Goal: Communication & Community: Ask a question

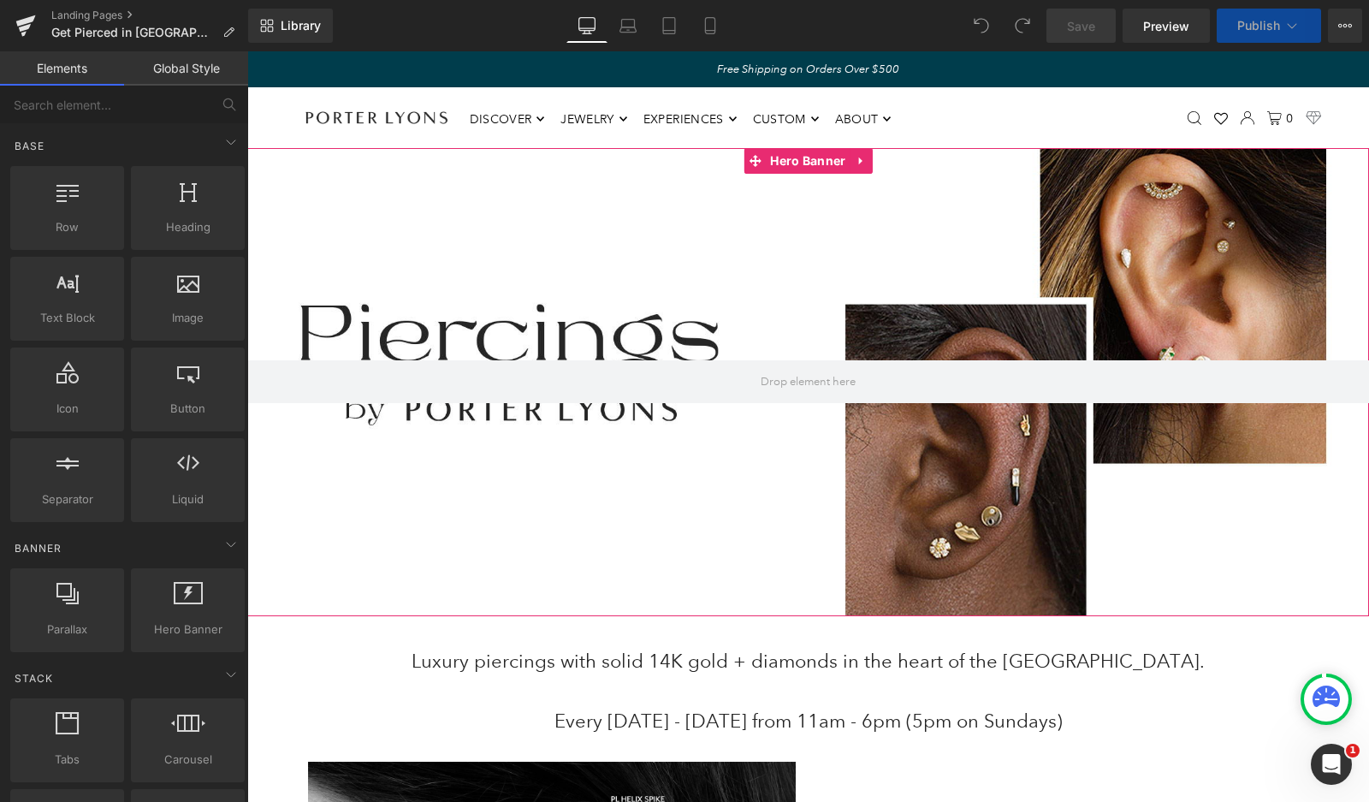
scroll to position [15, 0]
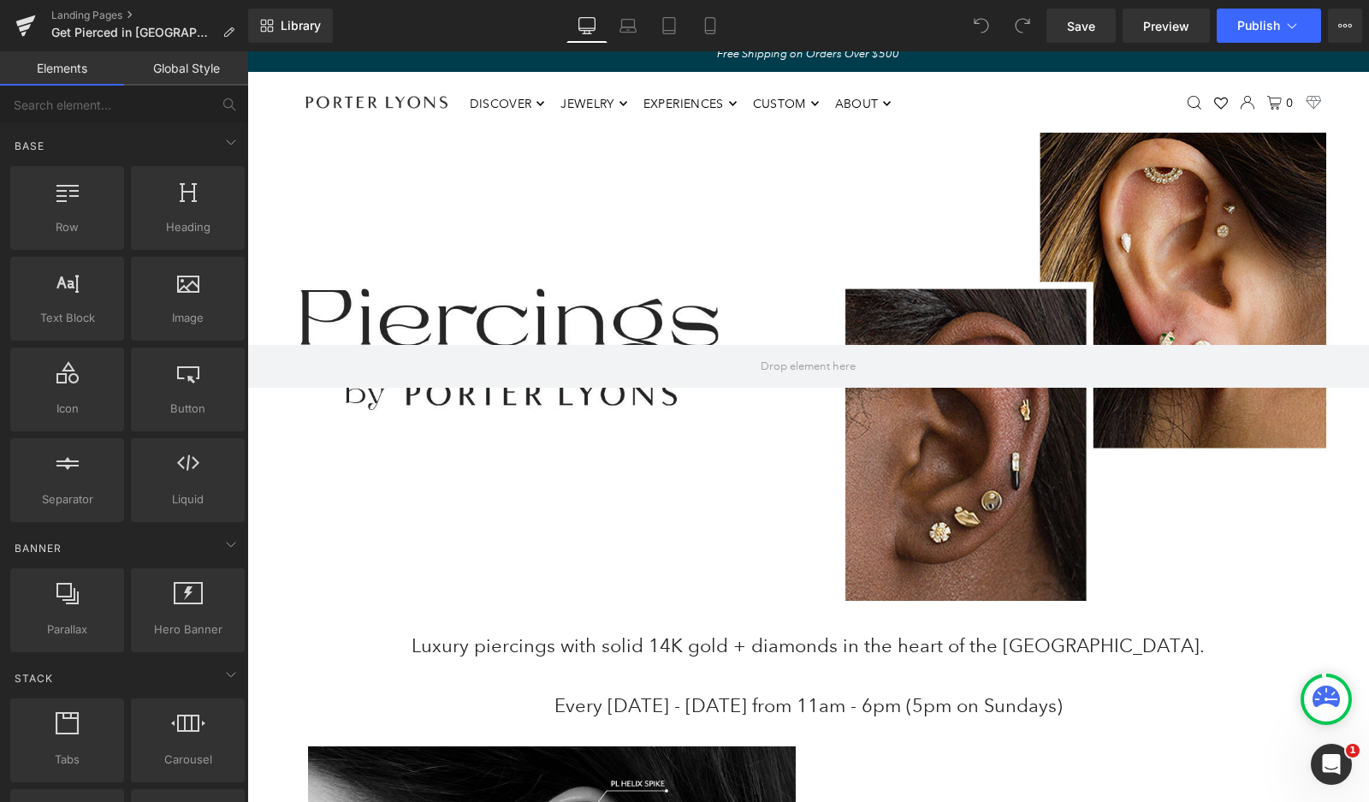
click at [1339, 771] on icon "Open Intercom Messenger" at bounding box center [1332, 765] width 28 height 28
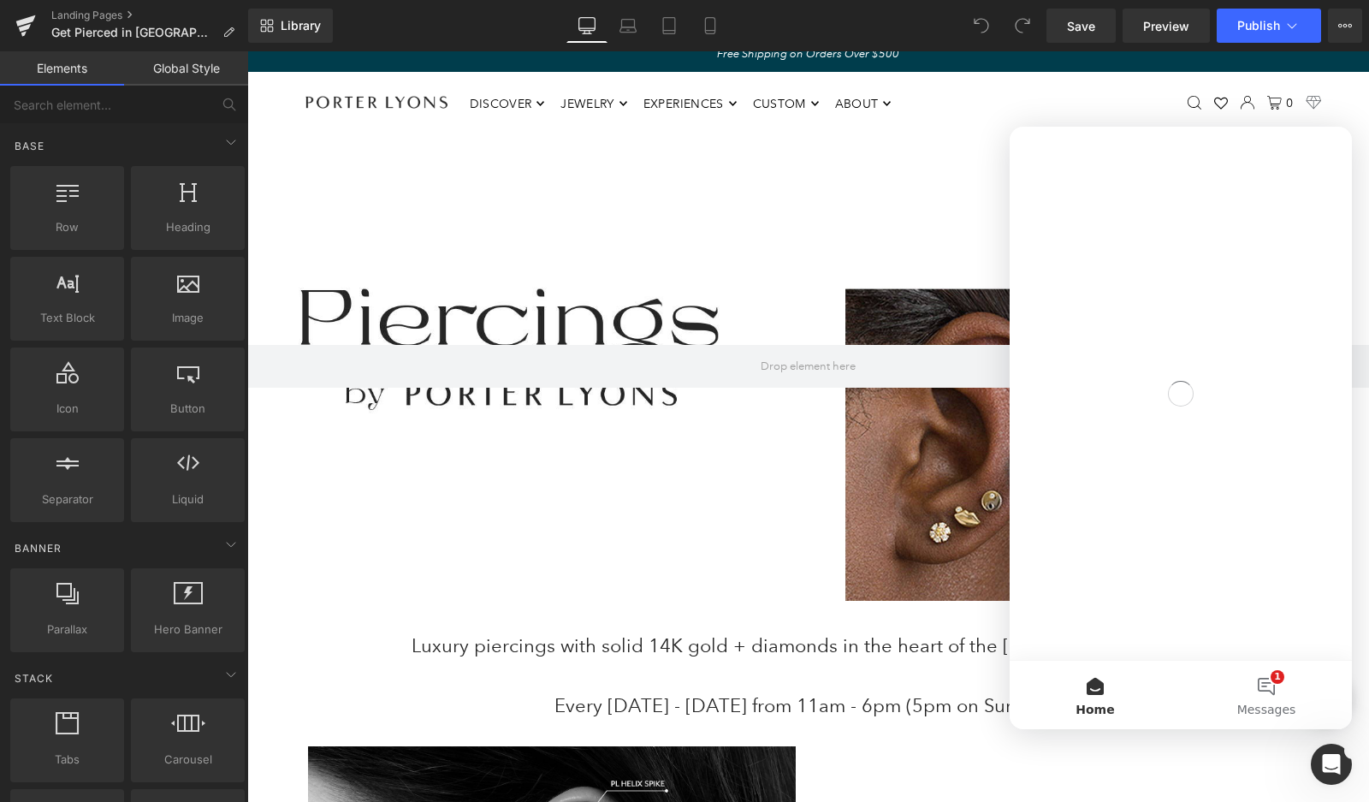
scroll to position [0, 0]
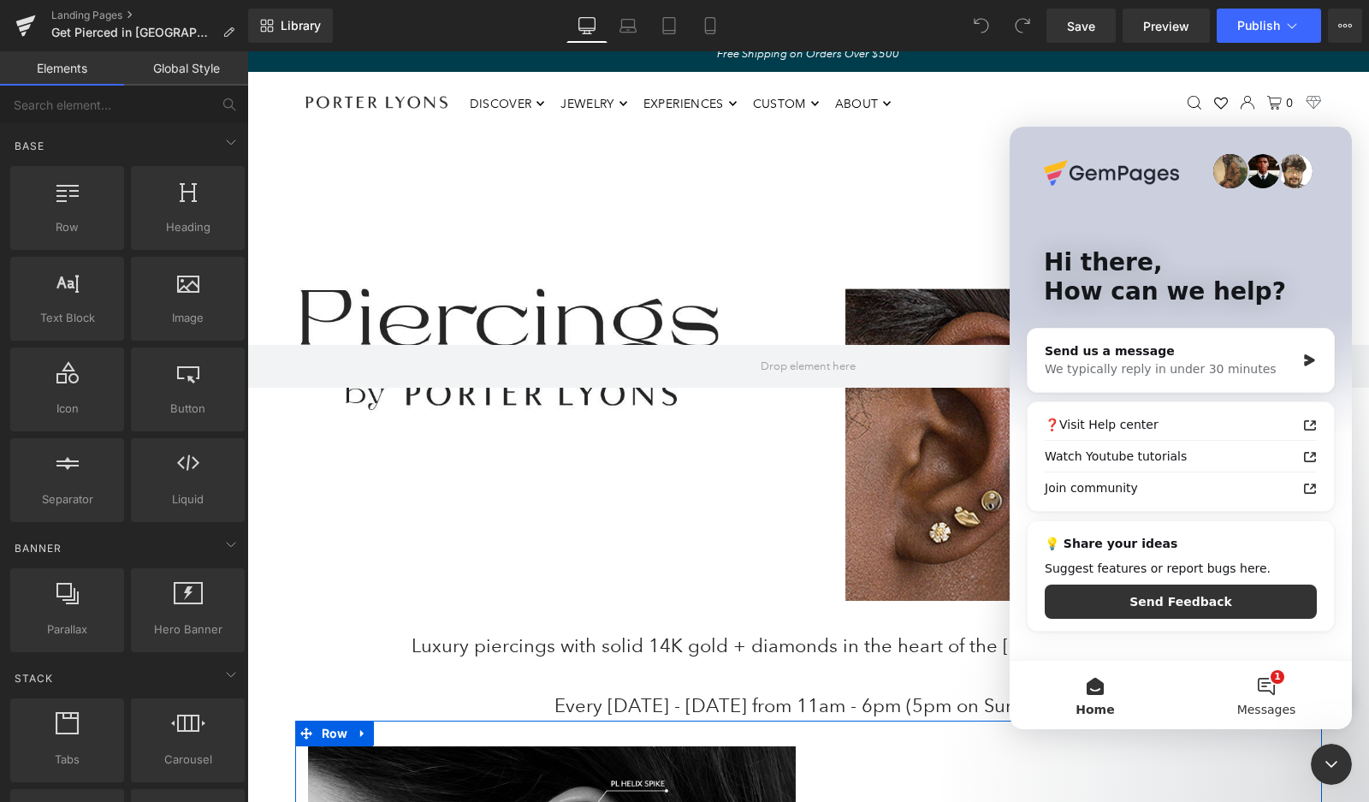
click at [1266, 688] on button "1 Messages" at bounding box center [1266, 695] width 171 height 68
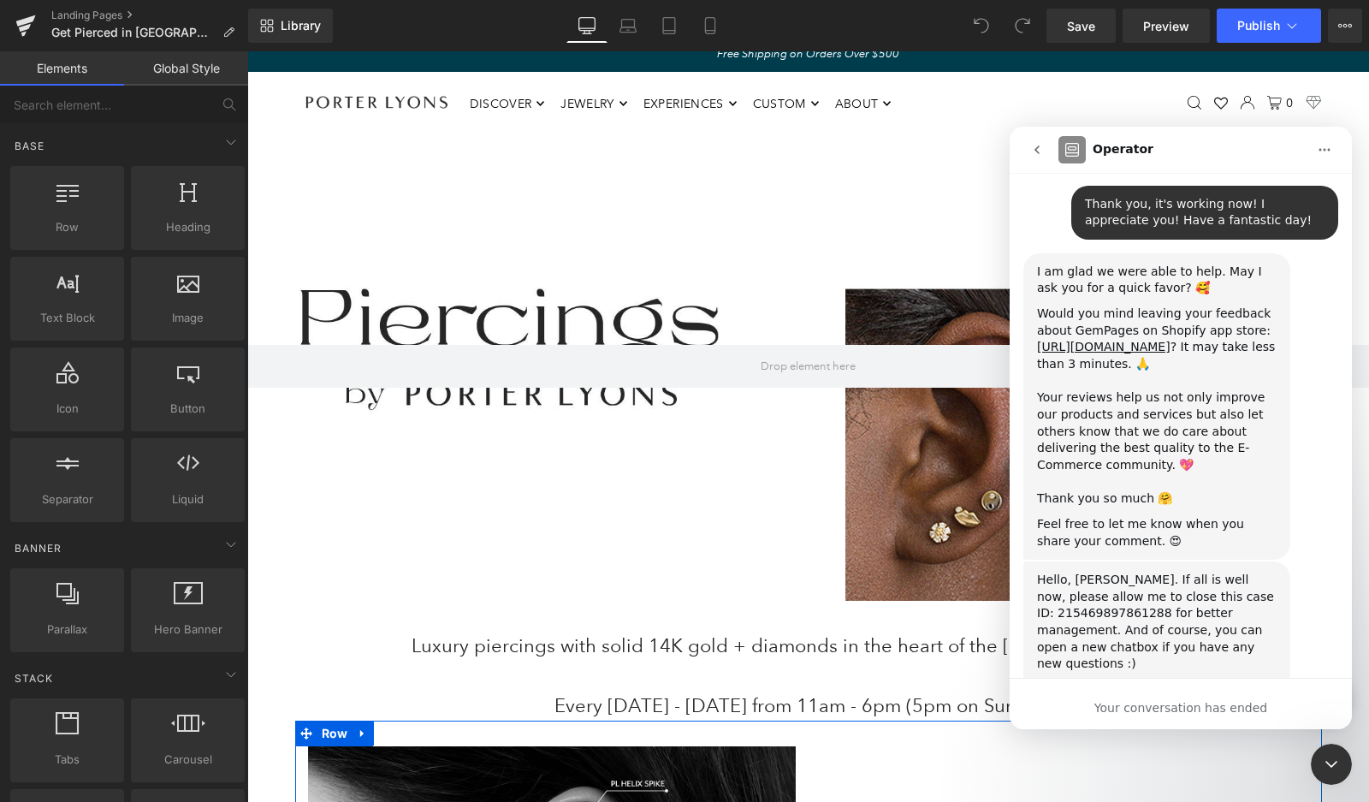
scroll to position [5515, 0]
click at [1173, 704] on div "Your conversation has ended" at bounding box center [1181, 708] width 342 height 18
drag, startPoint x: 1144, startPoint y: 327, endPoint x: 1036, endPoint y: 331, distance: 107.9
click at [1036, 562] on div "Hello, [PERSON_NAME]. If all is well now, please allow me to close this case ID…" at bounding box center [1157, 698] width 267 height 272
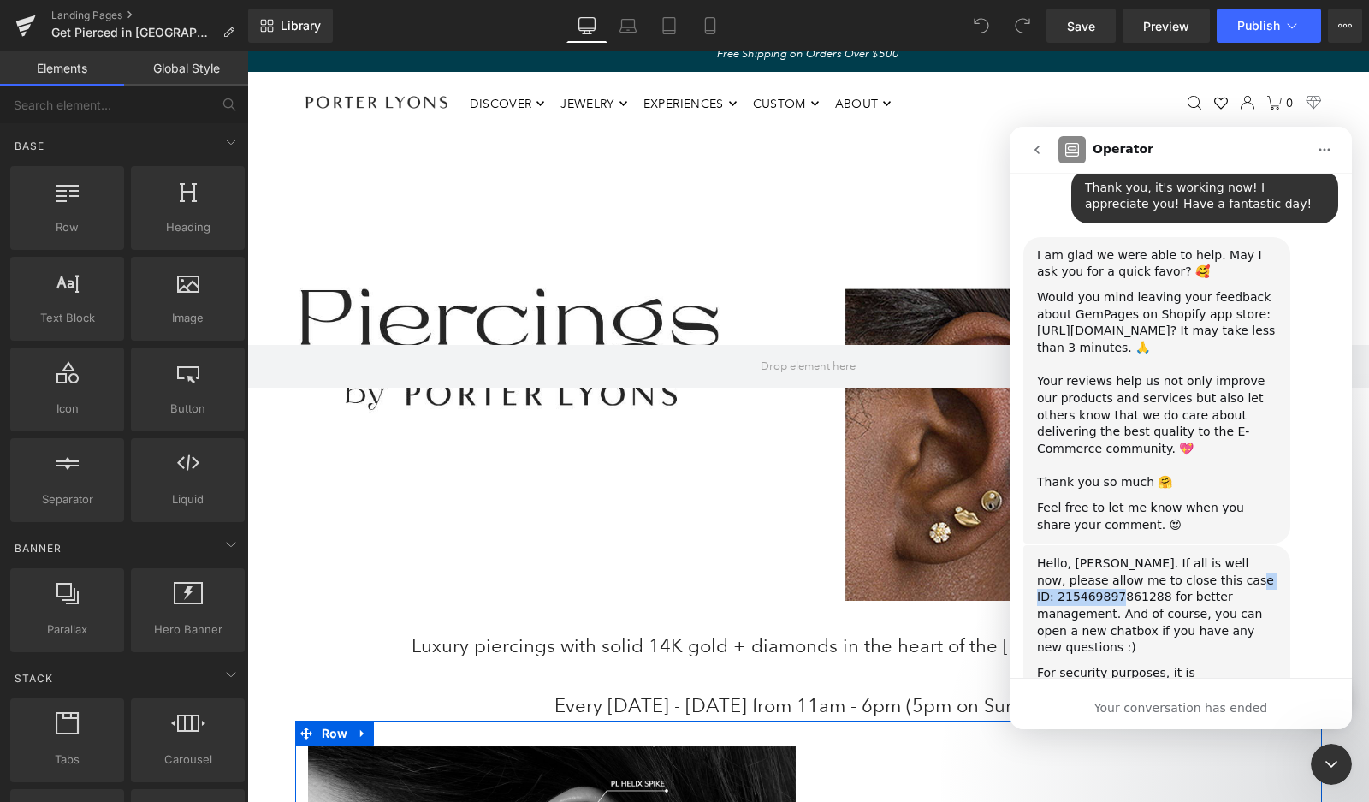
copy div "215469897861288"
click at [1032, 149] on icon "go back" at bounding box center [1037, 150] width 14 height 14
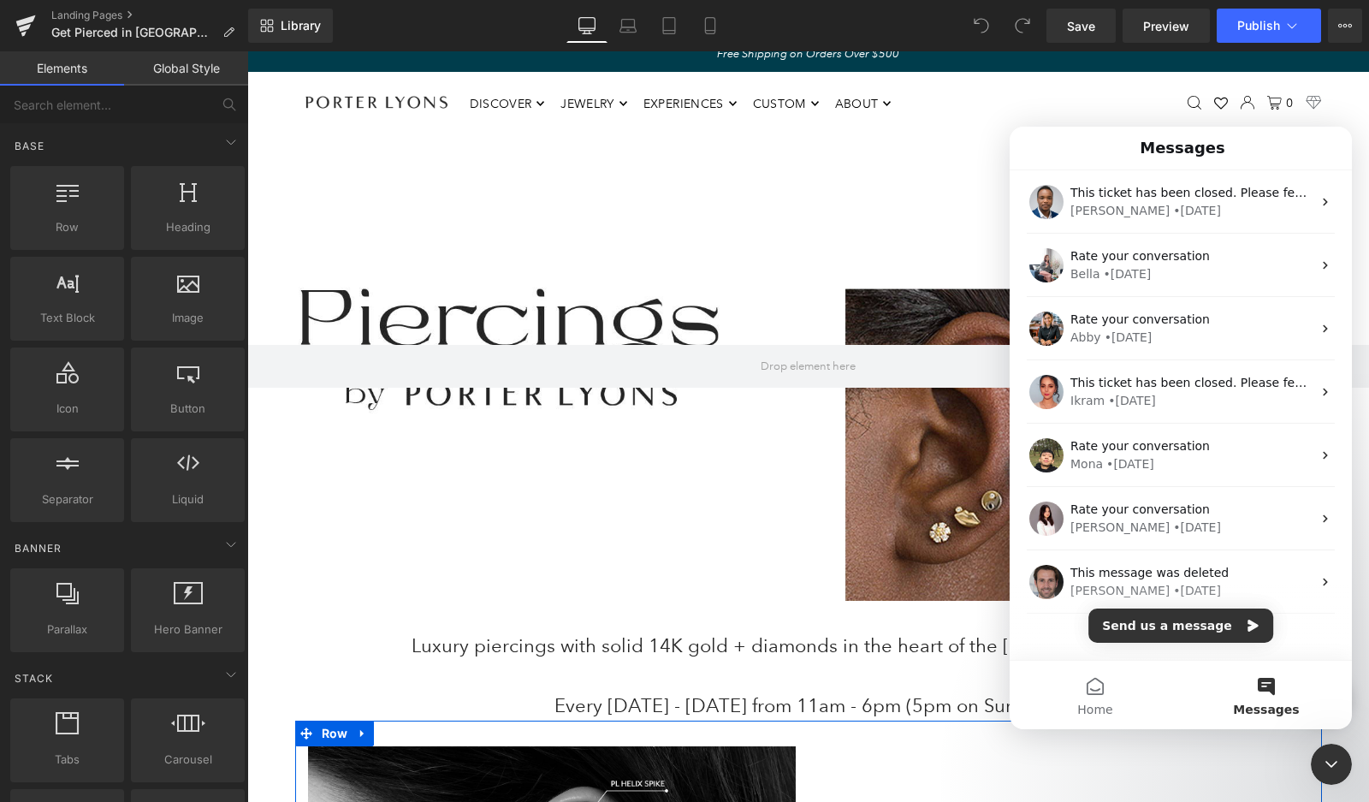
scroll to position [0, 0]
click at [1193, 626] on button "Send us a message" at bounding box center [1181, 626] width 185 height 34
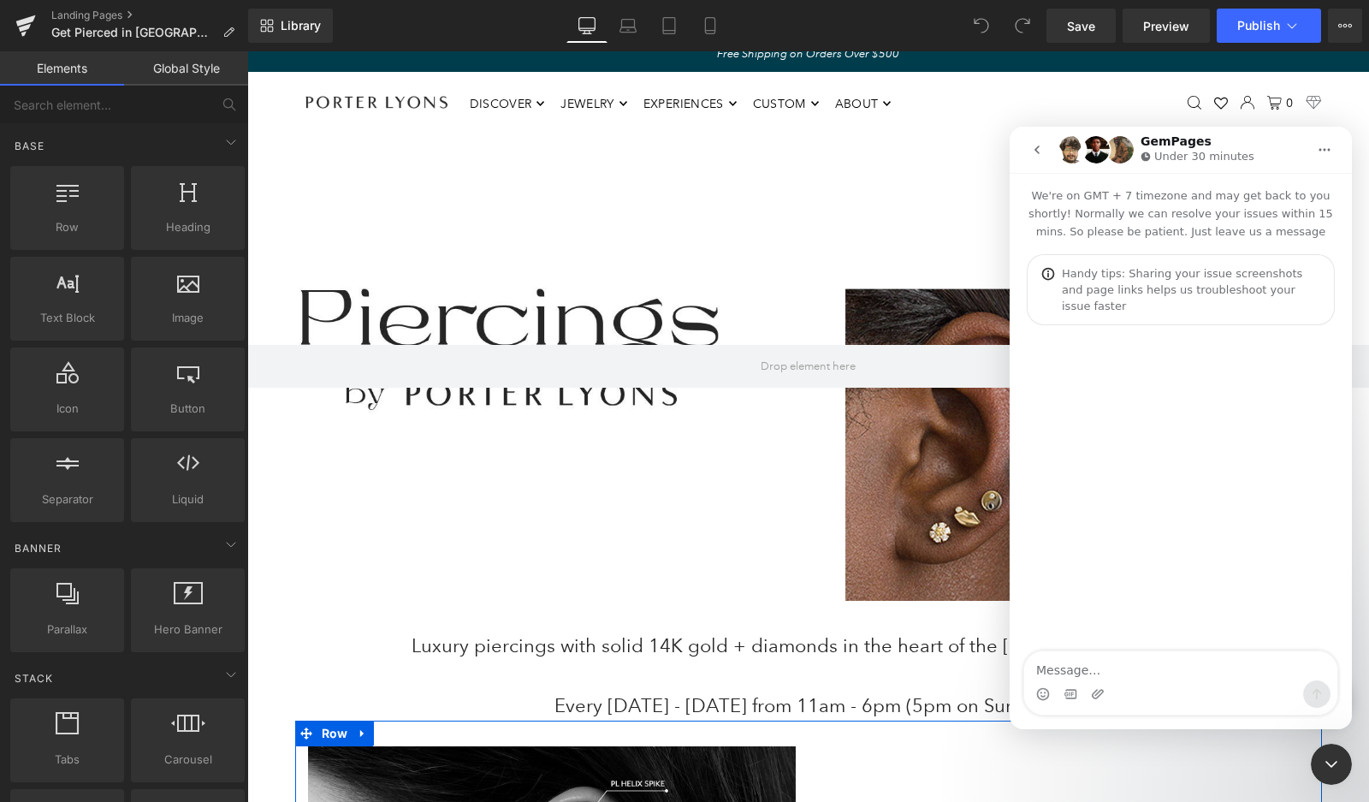
click at [1171, 680] on textarea "Message…" at bounding box center [1181, 665] width 313 height 29
type textarea "Hello, I am following up on ticket: 215469897861288"
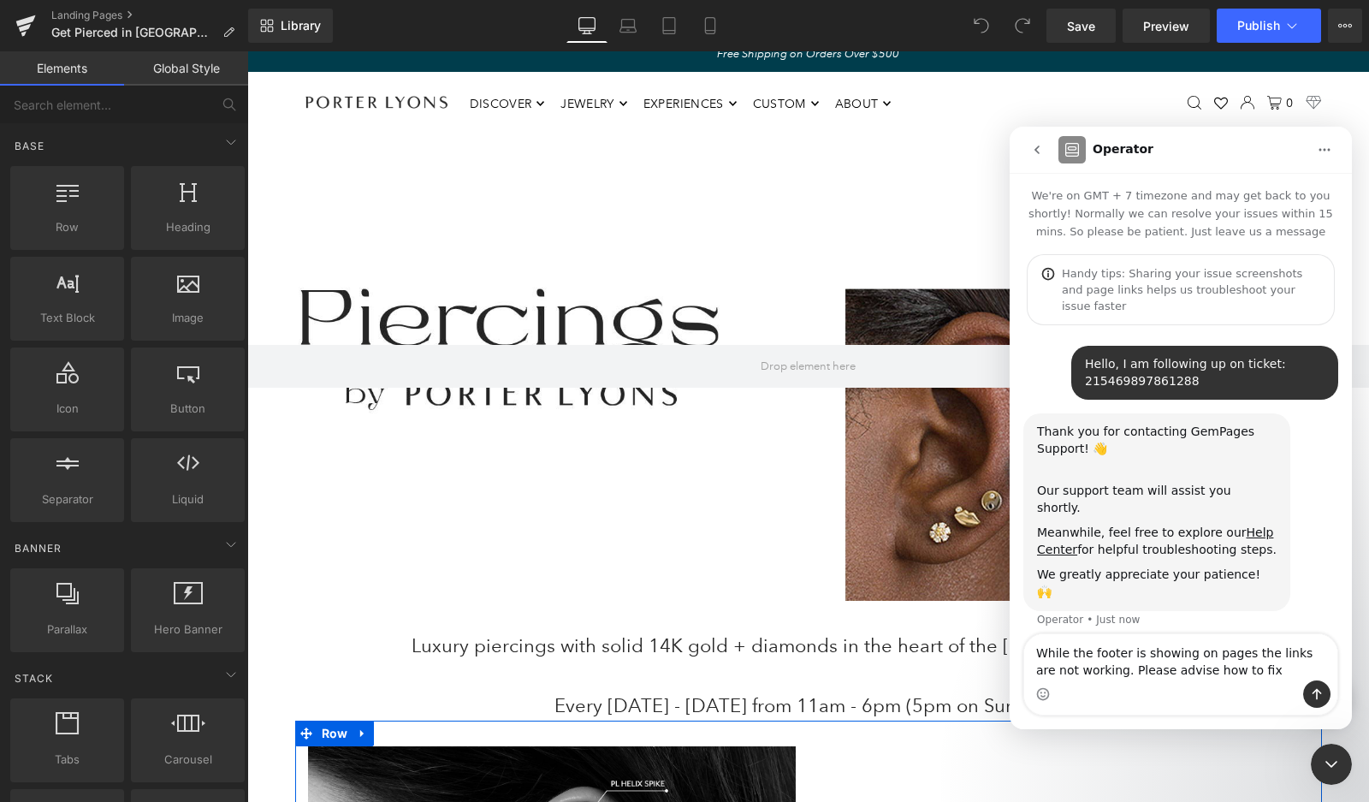
type textarea "While the footer is showing on pages the links are not working. Please advise h…"
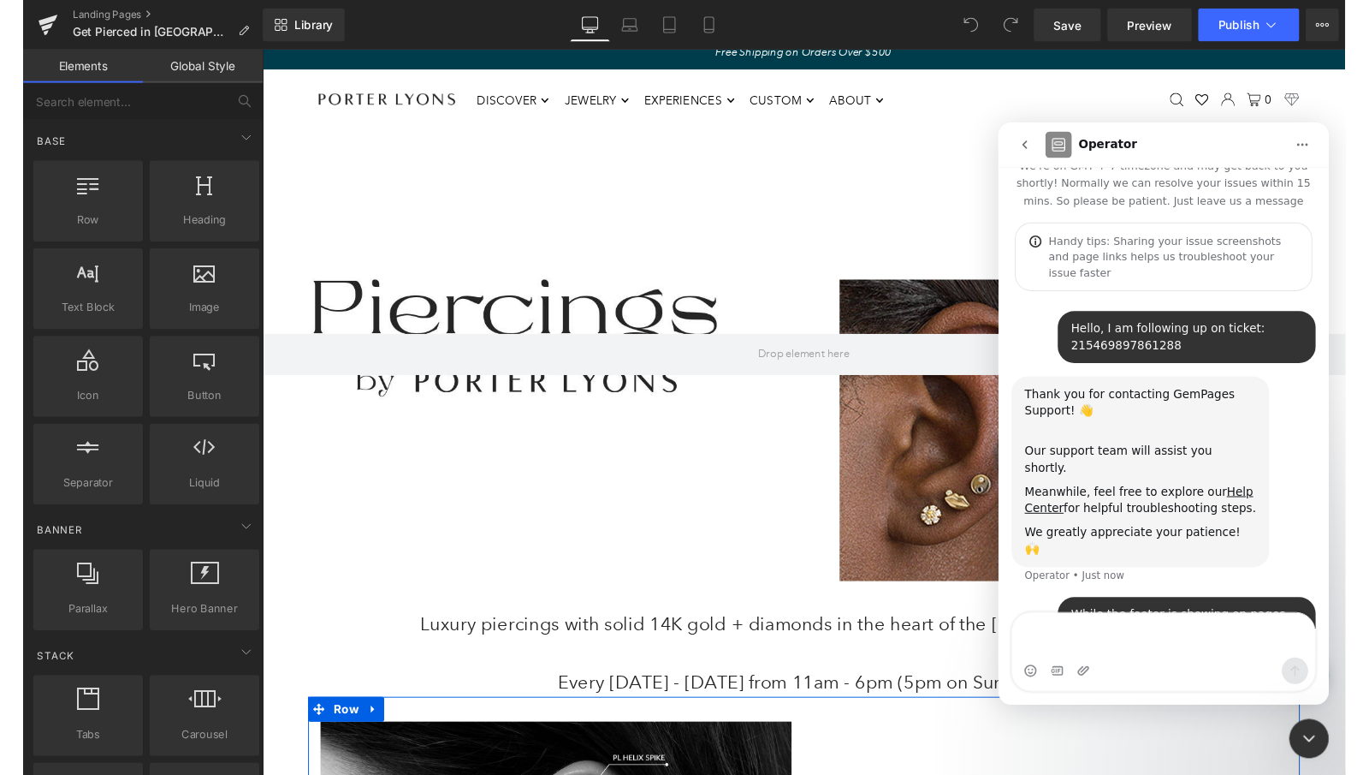
scroll to position [41, 0]
